Goal: Task Accomplishment & Management: Use online tool/utility

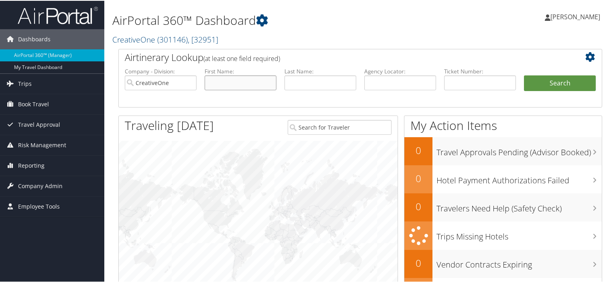
click at [231, 82] on input "text" at bounding box center [241, 82] width 72 height 15
type input "[PERSON_NAME]"
click at [524, 75] on button "Search" at bounding box center [560, 83] width 72 height 16
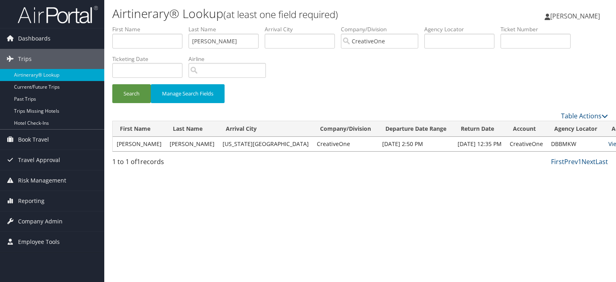
click at [608, 143] on link "View" at bounding box center [614, 144] width 12 height 8
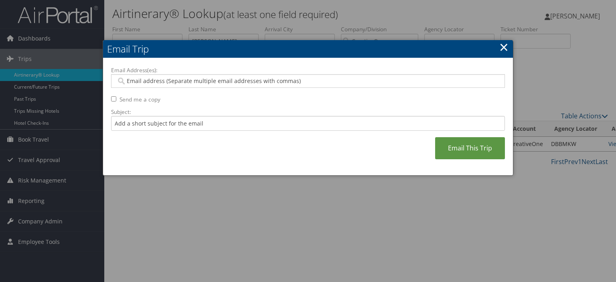
click at [156, 86] on div at bounding box center [308, 81] width 394 height 14
type input "fjaksa@creativeone.com"
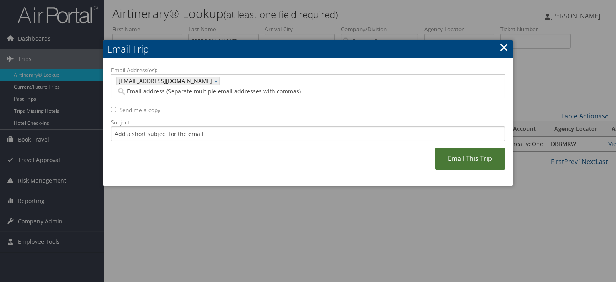
click at [470, 148] on link "Email This Trip" at bounding box center [470, 159] width 70 height 22
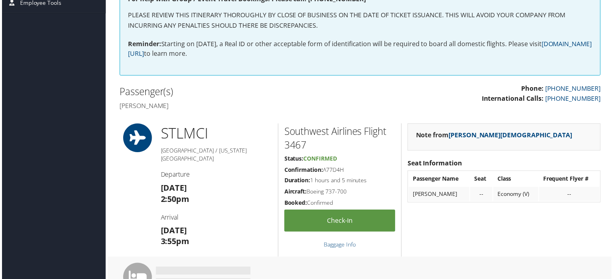
scroll to position [180, 0]
